Goal: Task Accomplishment & Management: Use online tool/utility

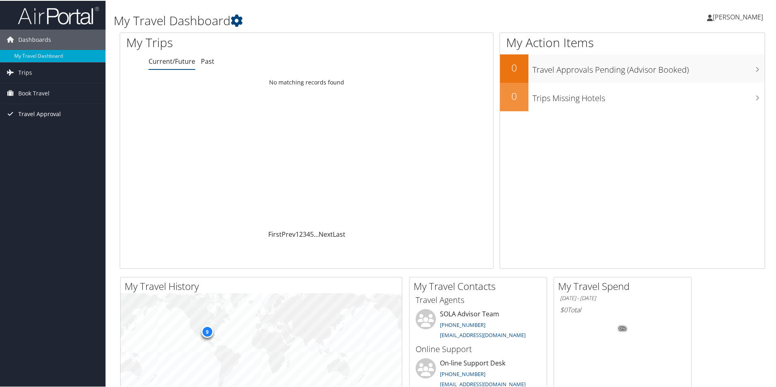
click at [37, 114] on span "Travel Approval" at bounding box center [39, 113] width 43 height 20
click at [33, 126] on link "Pending Trip Approvals" at bounding box center [53, 129] width 106 height 12
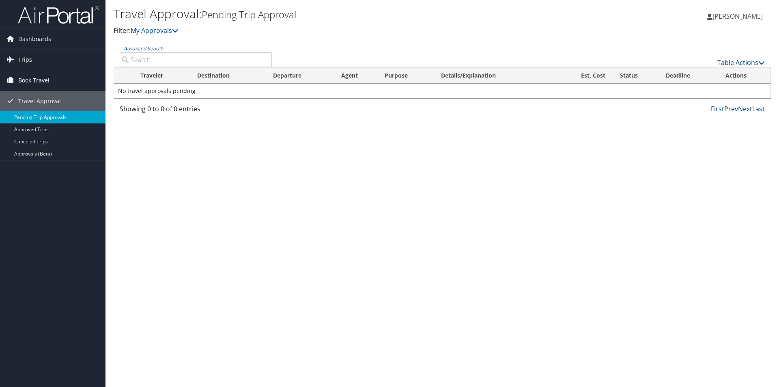
click at [37, 77] on span "Book Travel" at bounding box center [33, 80] width 31 height 20
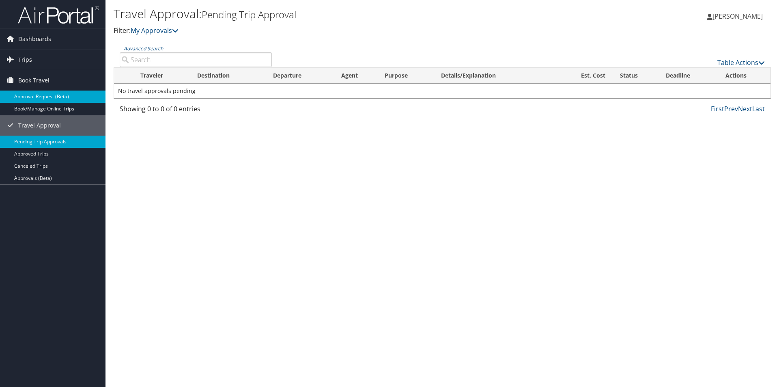
click at [39, 97] on link "Approval Request (Beta)" at bounding box center [53, 97] width 106 height 12
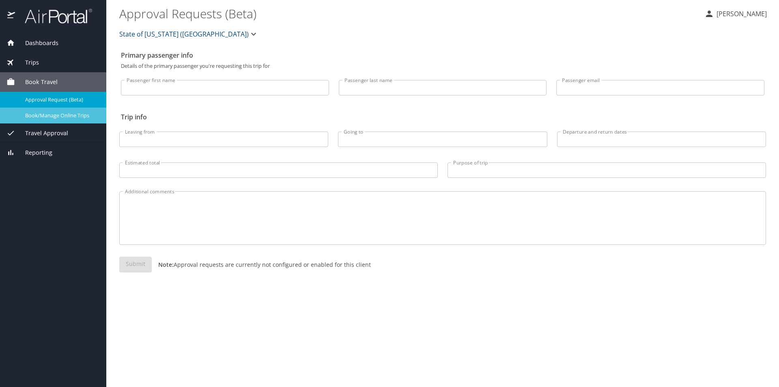
click at [63, 116] on span "Book/Manage Online Trips" at bounding box center [60, 116] width 71 height 8
